Goal: Find specific page/section: Find specific page/section

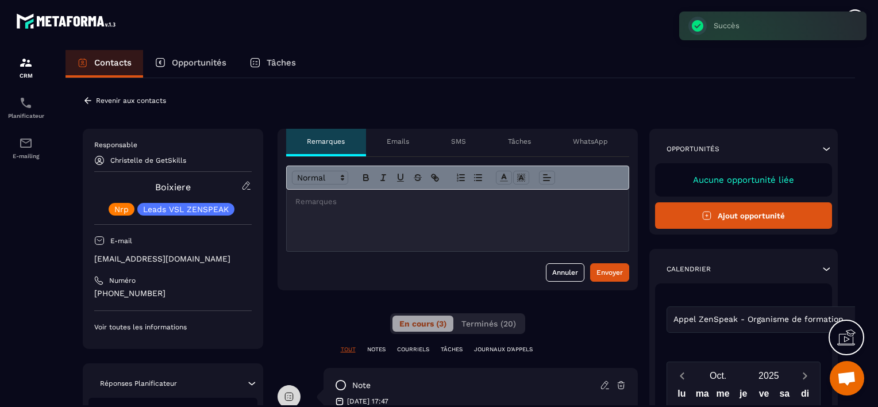
click at [99, 99] on p "Revenir aux contacts" at bounding box center [131, 101] width 70 height 8
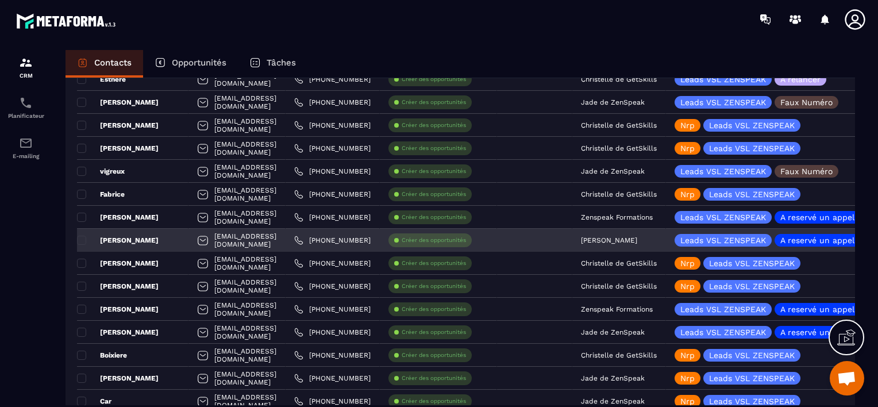
scroll to position [1552, 0]
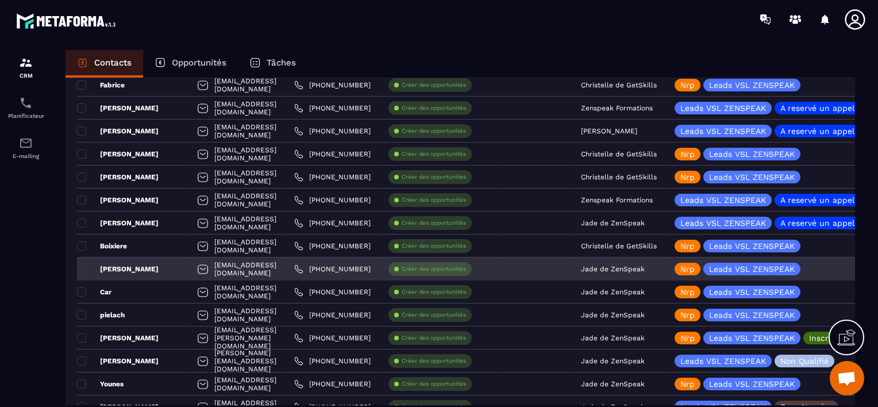
click at [645, 266] on p "Jade de ZenSpeak" at bounding box center [613, 269] width 64 height 8
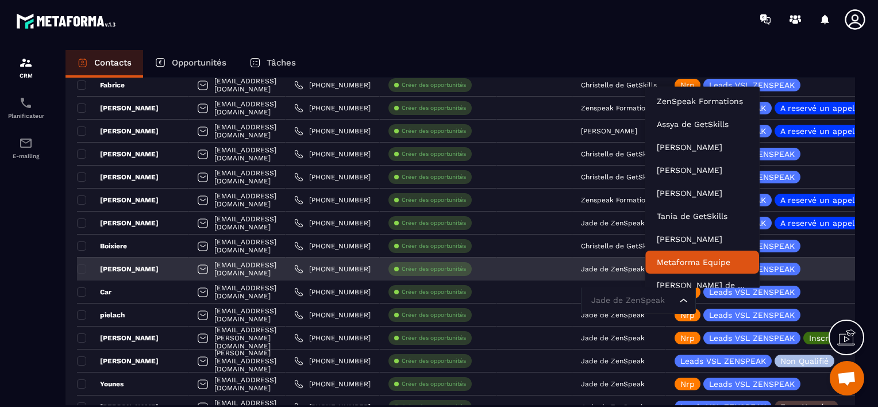
scroll to position [9, 0]
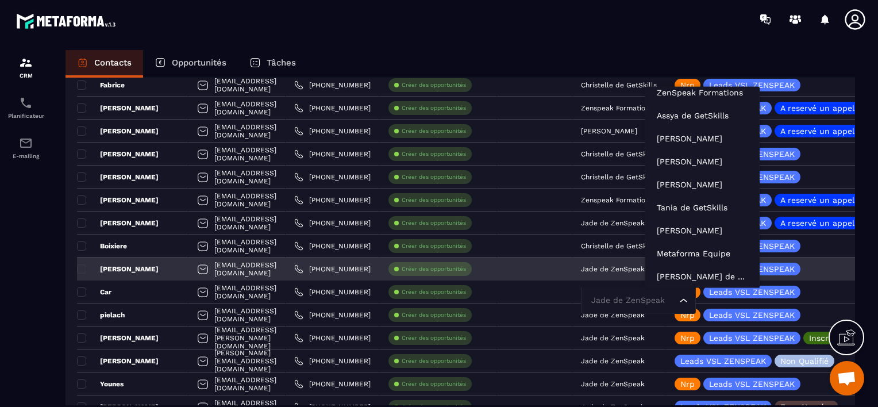
click at [672, 301] on input "Search for option" at bounding box center [633, 300] width 89 height 13
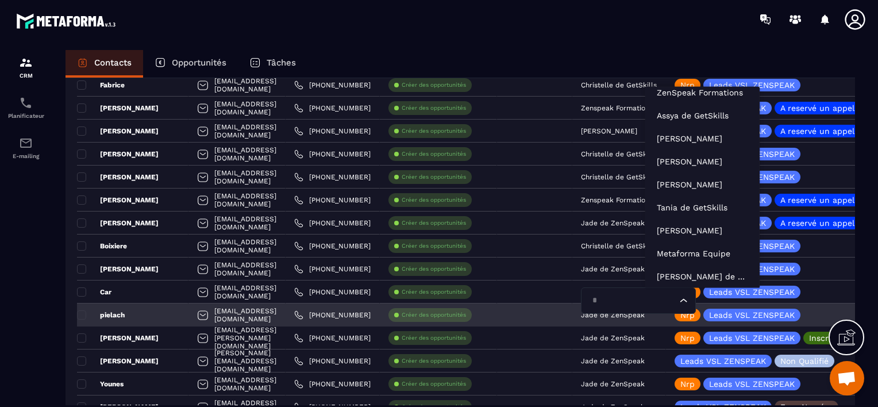
type input "**"
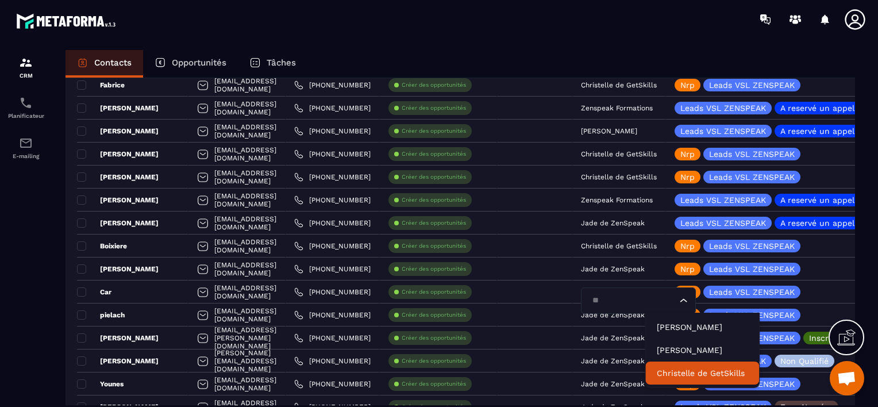
click at [675, 374] on p "Christelle de GetSkills" at bounding box center [702, 372] width 91 height 11
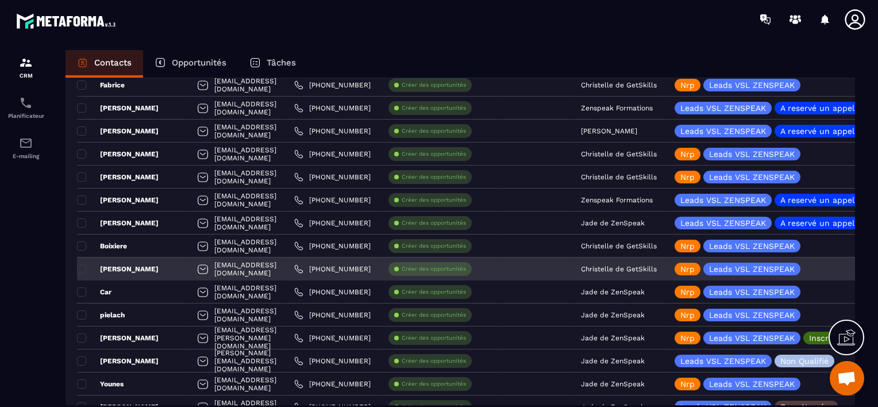
click at [131, 268] on div "[PERSON_NAME]" at bounding box center [133, 269] width 112 height 23
